Goal: Task Accomplishment & Management: Manage account settings

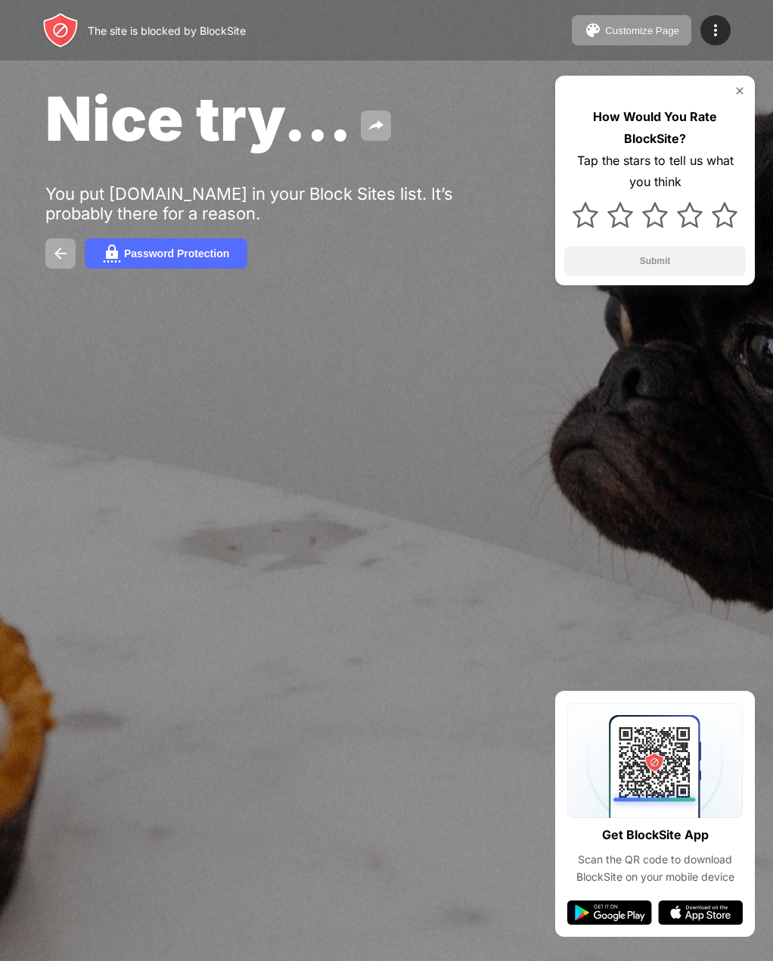
click at [735, 92] on img at bounding box center [740, 91] width 12 height 12
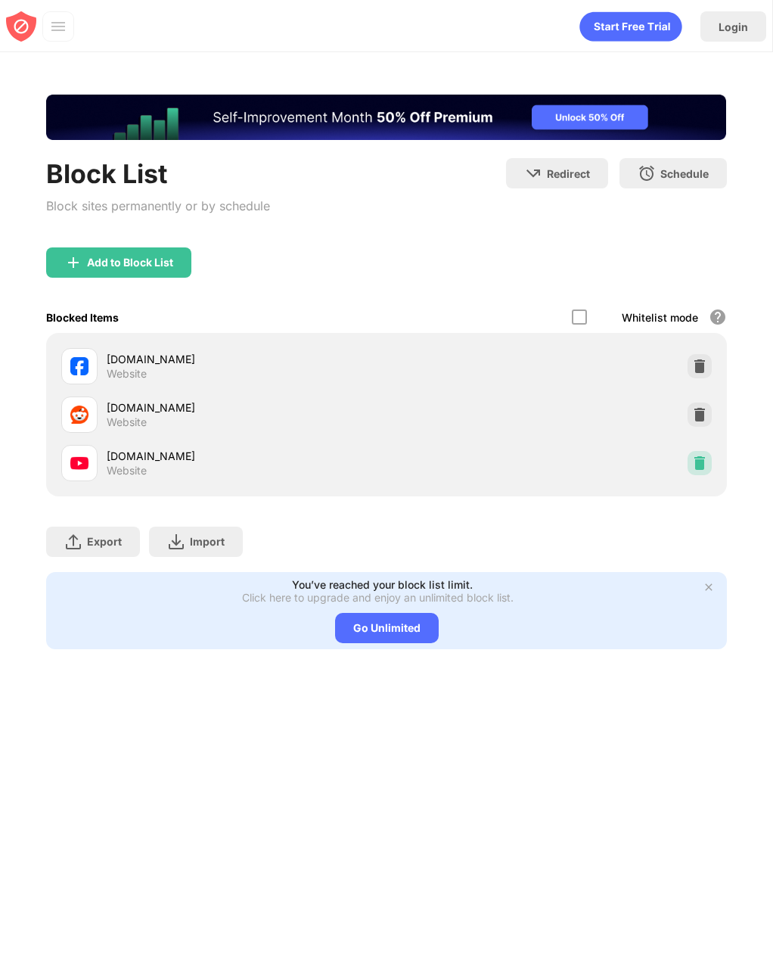
click at [691, 468] on div at bounding box center [700, 463] width 24 height 24
